Goal: Find specific page/section: Find specific page/section

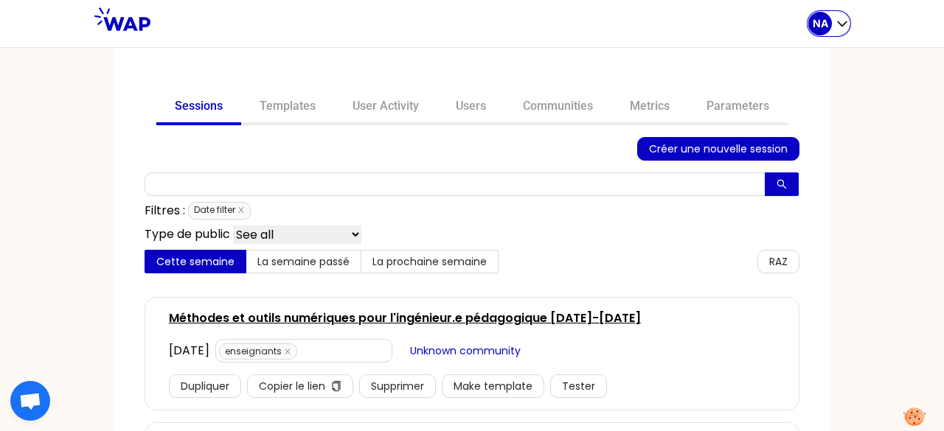
click at [843, 21] on icon "button" at bounding box center [842, 23] width 15 height 15
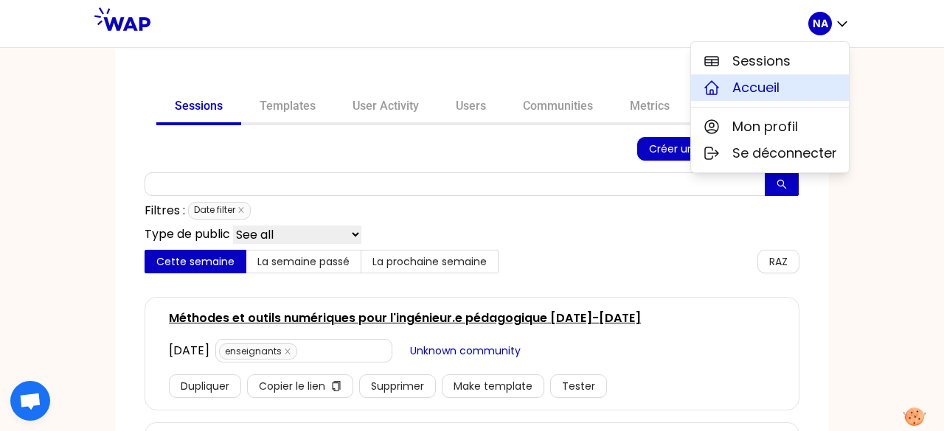
click at [770, 90] on span "Accueil" at bounding box center [755, 87] width 47 height 21
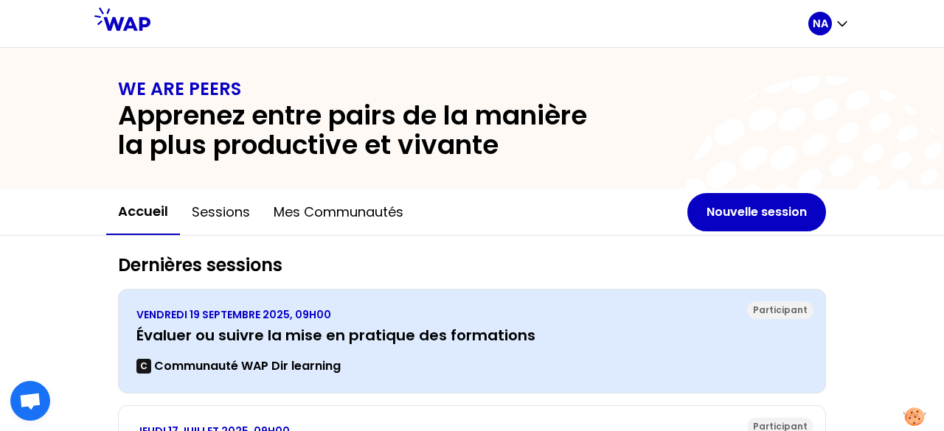
click at [342, 309] on p "VENDREDI 19 SEPTEMBRE 2025, 09H00" at bounding box center [471, 314] width 671 height 15
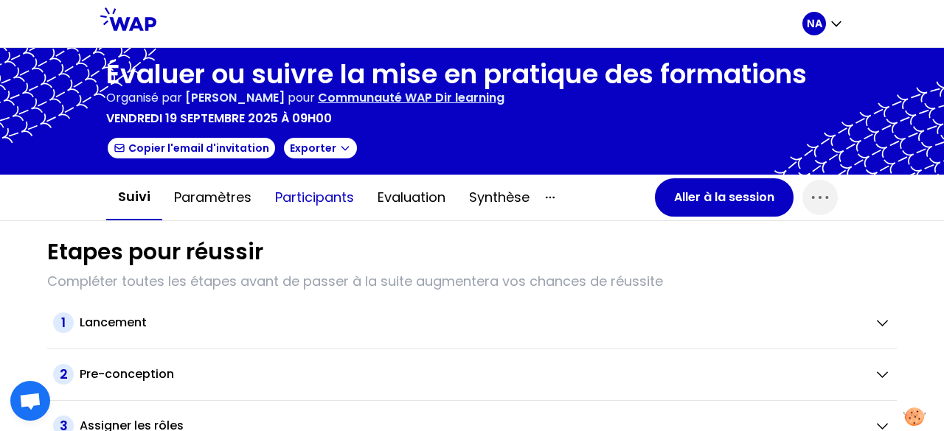
click at [298, 192] on button "Participants" at bounding box center [314, 197] width 102 height 44
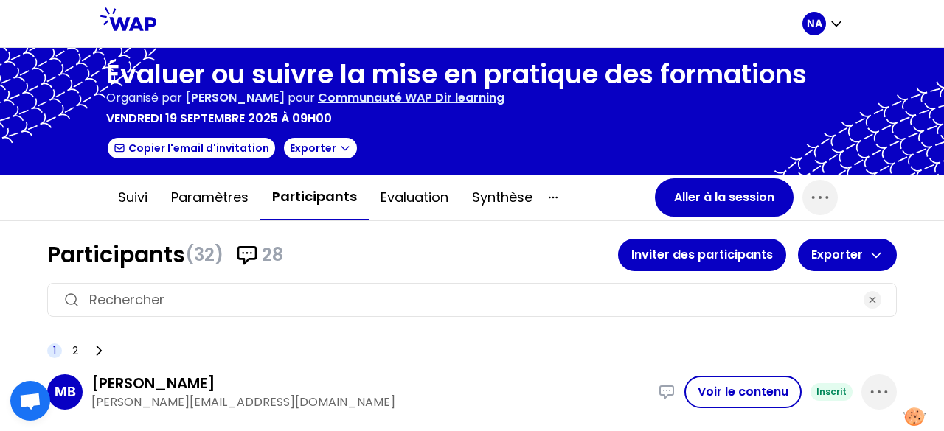
scroll to position [74, 0]
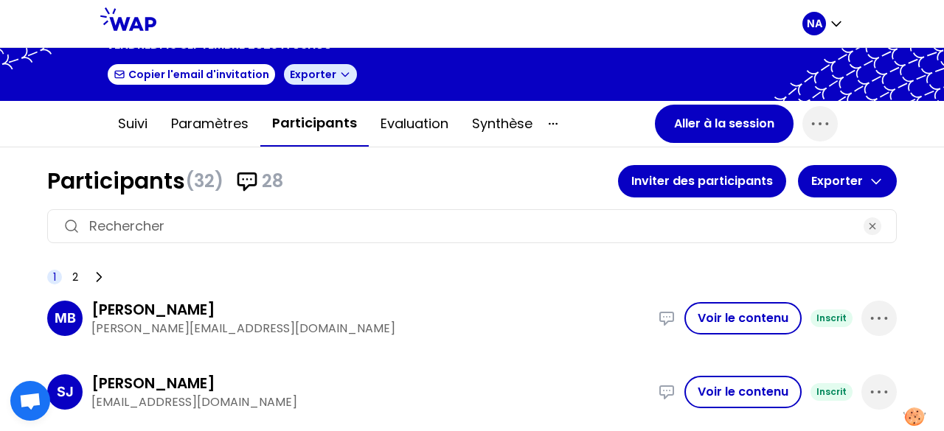
click at [339, 76] on icon "button" at bounding box center [345, 75] width 12 height 12
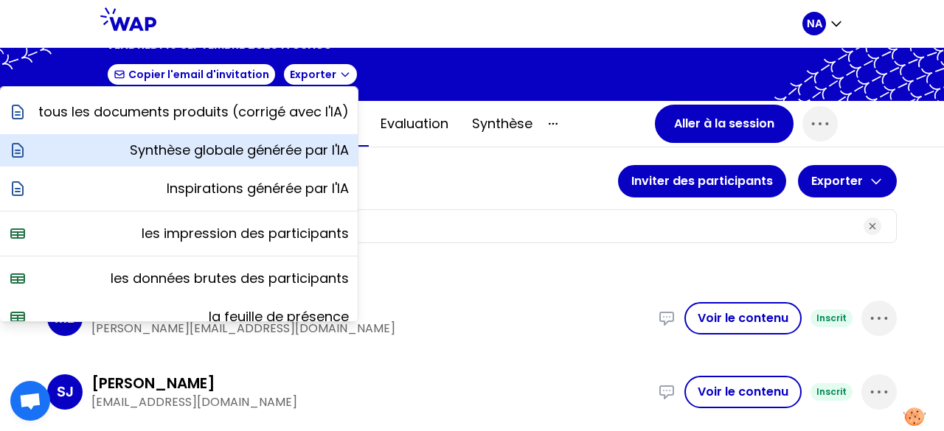
scroll to position [52, 0]
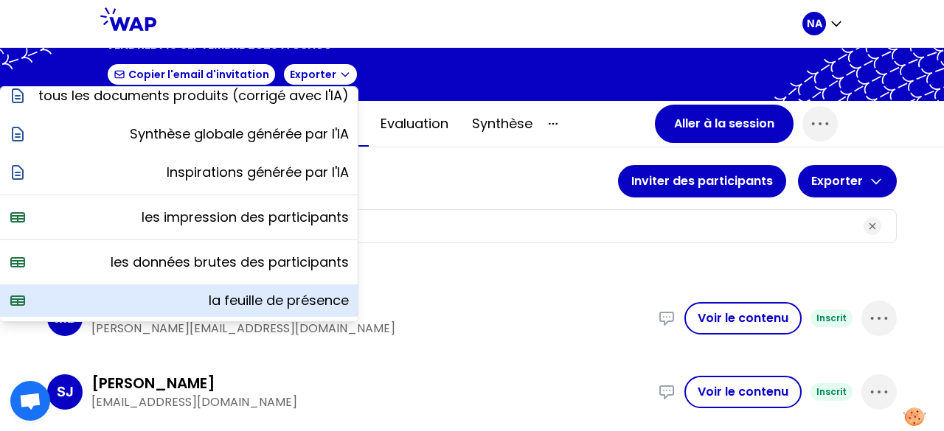
click at [262, 296] on p "la feuille de présence" at bounding box center [279, 300] width 140 height 21
